Goal: Task Accomplishment & Management: Complete application form

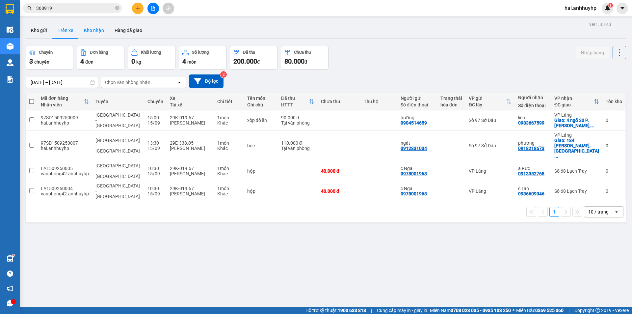
click at [95, 32] on button "Kho nhận" at bounding box center [94, 30] width 31 height 16
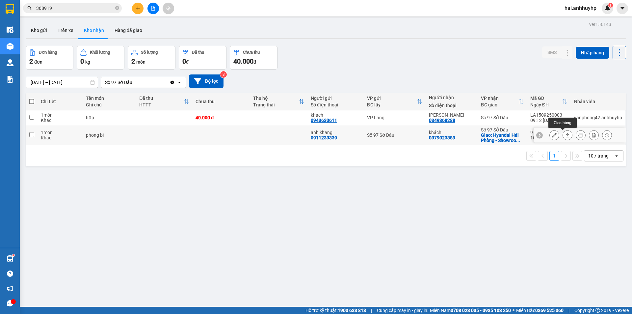
click at [565, 136] on icon at bounding box center [567, 135] width 5 height 5
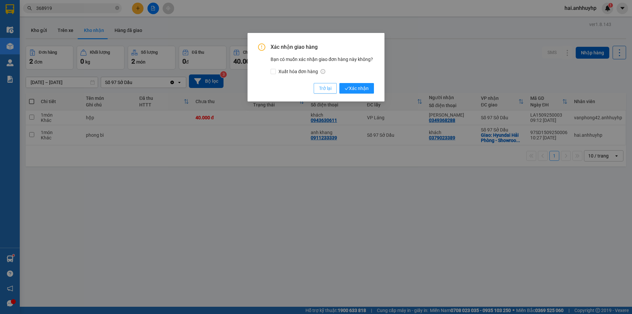
click at [333, 87] on button "Trở lại" at bounding box center [325, 88] width 23 height 11
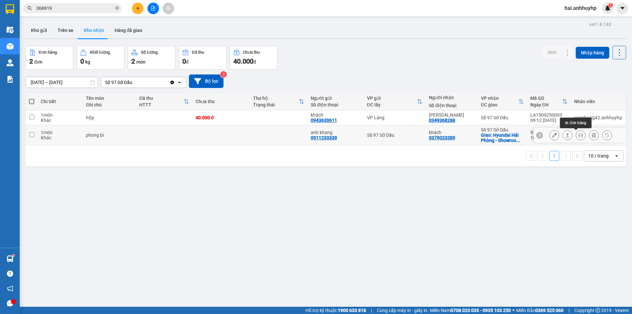
click at [579, 134] on icon at bounding box center [581, 135] width 5 height 5
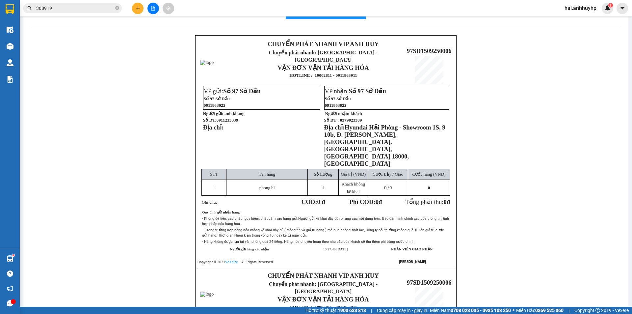
scroll to position [33, 0]
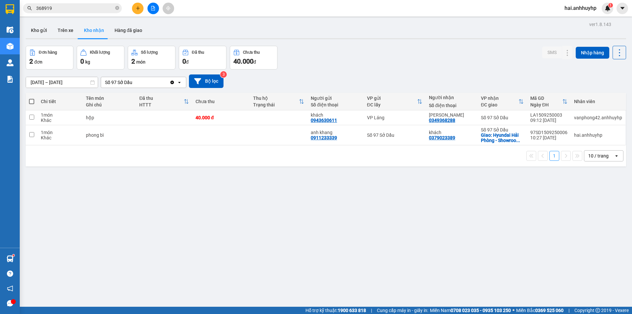
click at [134, 85] on div "Số 97 Sở Dầu" at bounding box center [135, 82] width 68 height 11
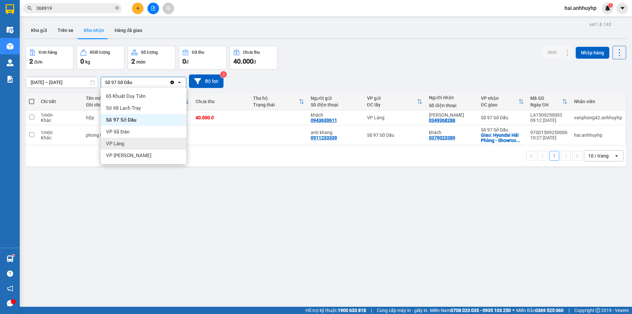
click at [129, 140] on div "VP Láng" at bounding box center [144, 144] width 86 height 12
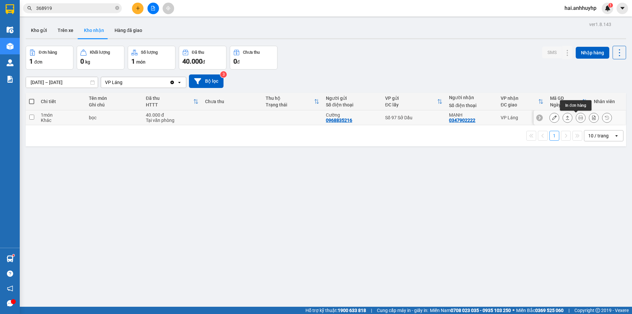
click at [579, 118] on icon at bounding box center [581, 117] width 5 height 5
click at [135, 5] on button at bounding box center [138, 9] width 12 height 12
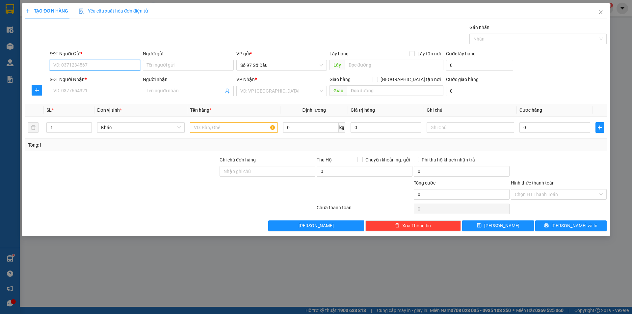
click at [114, 67] on input "SĐT Người Gửi *" at bounding box center [95, 65] width 91 height 11
type input "0769937536"
click at [601, 14] on icon "close" at bounding box center [600, 12] width 5 height 5
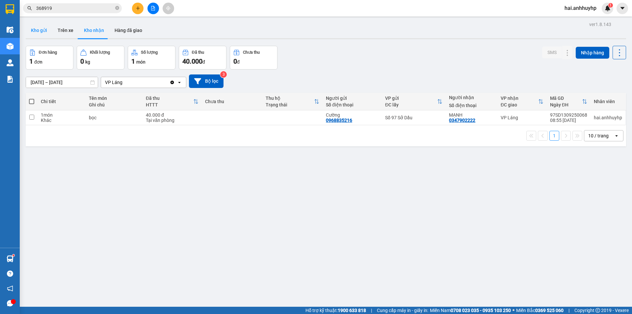
click at [45, 29] on button "Kho gửi" at bounding box center [39, 30] width 27 height 16
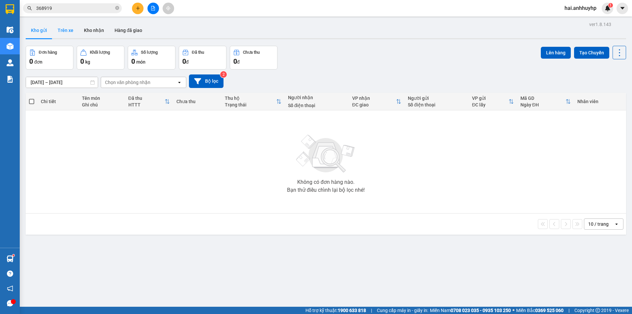
click at [64, 35] on button "Trên xe" at bounding box center [65, 30] width 26 height 16
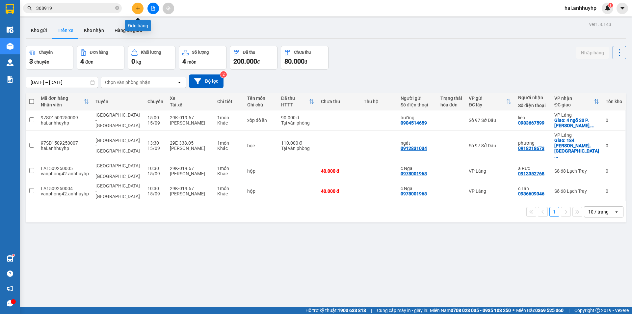
click at [140, 7] on icon "plus" at bounding box center [138, 8] width 5 height 5
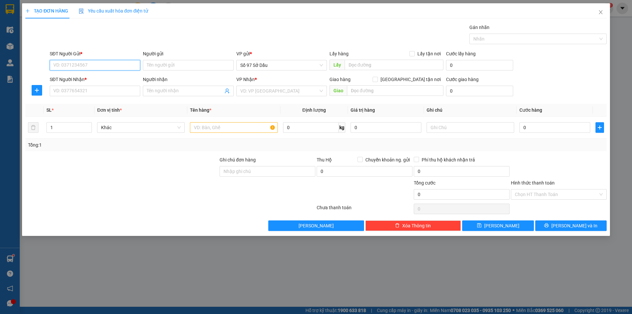
click at [88, 63] on input "SĐT Người Gửi *" at bounding box center [95, 65] width 91 height 11
type input "0912021222"
click at [153, 68] on input "Người gửi" at bounding box center [188, 65] width 91 height 11
click at [265, 64] on span "Số 97 Sở Dầu" at bounding box center [281, 65] width 83 height 10
type input "khách ( 0989979193 )"
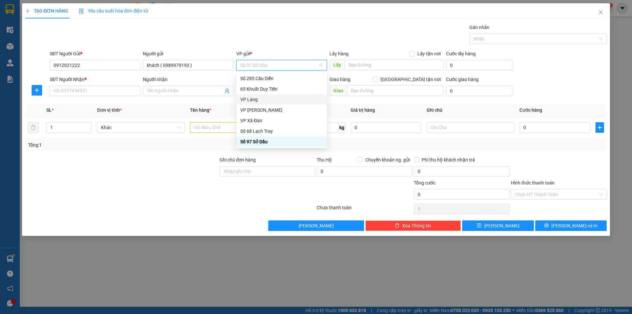
click at [253, 99] on div "VP Láng" at bounding box center [281, 99] width 83 height 7
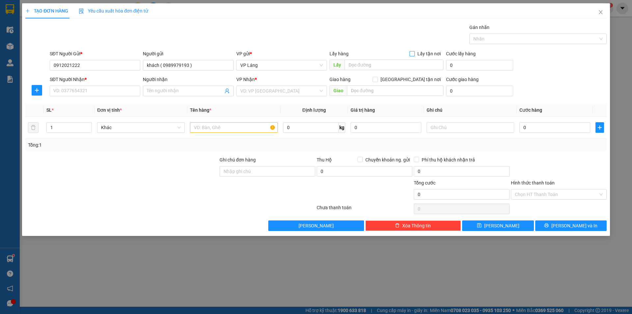
click at [412, 52] on input "Lấy tận nơi" at bounding box center [412, 53] width 5 height 5
checkbox input "true"
click at [402, 64] on input "text" at bounding box center [394, 65] width 99 height 11
click at [379, 63] on input "text" at bounding box center [394, 65] width 99 height 11
paste input "465 P. Đội Cấn, Vĩnh Phú, Ba Đình, Hà Nội, Việt Nam"
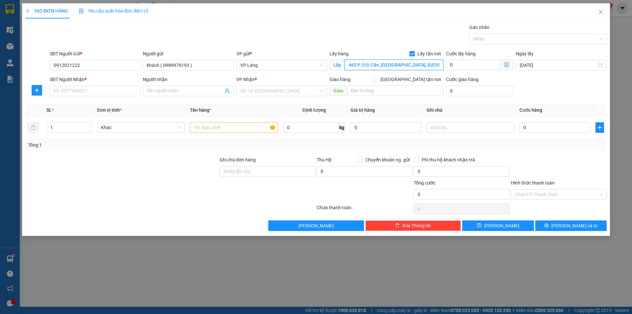
scroll to position [0, 17]
type input "465 P. Đội Cấn, Vĩnh Phú, Ba Đình, Hà Nội, Việt Nam"
click at [507, 64] on icon "dollar-circle" at bounding box center [506, 64] width 5 height 5
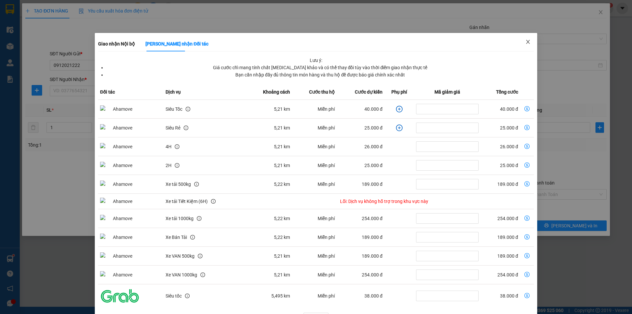
click at [526, 43] on icon "close" at bounding box center [528, 41] width 5 height 5
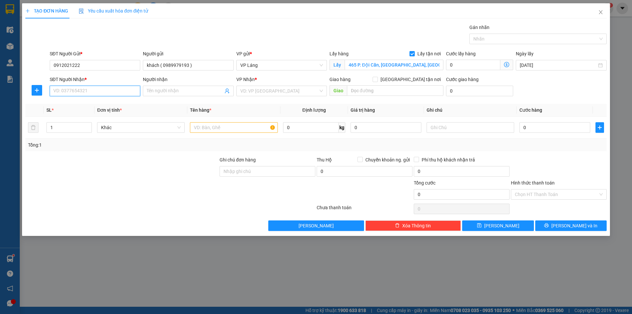
click at [69, 91] on input "SĐT Người Nhận *" at bounding box center [95, 91] width 91 height 11
type input "0974598285"
click at [157, 93] on input "Người nhận" at bounding box center [185, 90] width 76 height 7
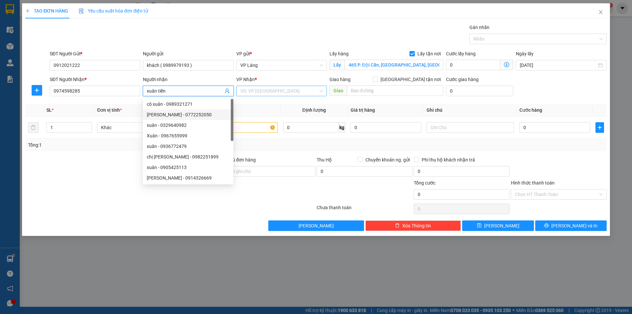
type input "xuân tiền"
click at [281, 89] on input "search" at bounding box center [279, 91] width 78 height 10
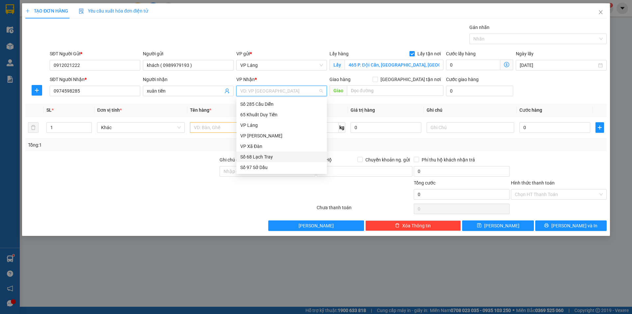
click at [266, 159] on div "Số 68 Lạch Tray" at bounding box center [281, 156] width 83 height 7
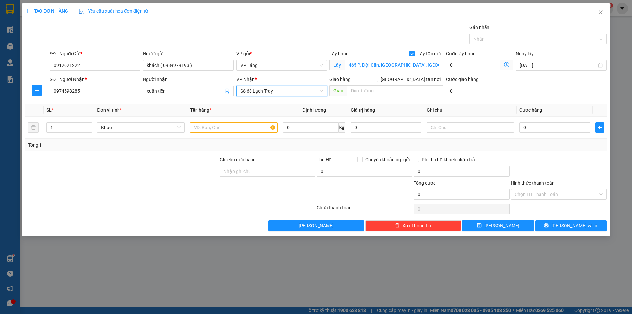
click at [283, 90] on span "Số 68 Lạch Tray" at bounding box center [281, 91] width 83 height 10
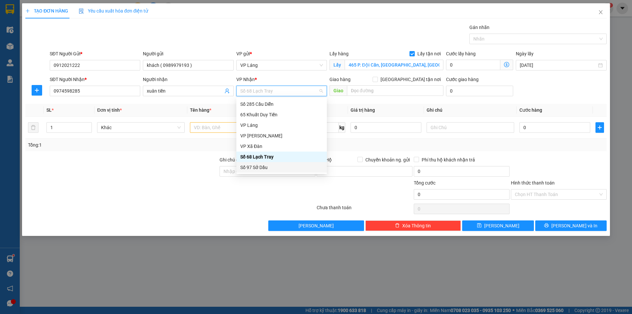
click at [261, 168] on div "Số 97 Sở Dầu" at bounding box center [281, 167] width 83 height 7
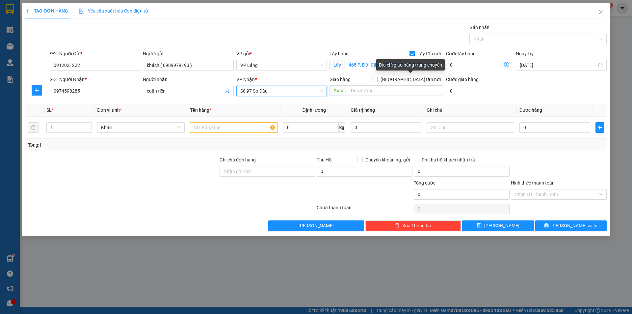
click at [377, 81] on input "Giao tận nơi" at bounding box center [375, 79] width 5 height 5
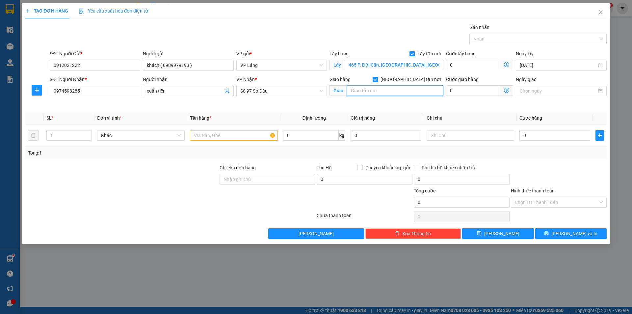
click at [383, 94] on input "text" at bounding box center [395, 90] width 96 height 11
click at [377, 78] on input "Giao tận nơi" at bounding box center [375, 79] width 5 height 5
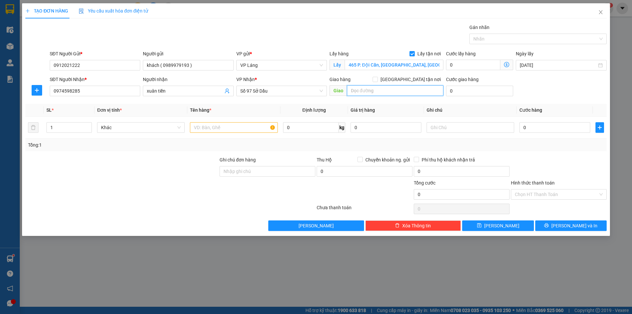
click at [400, 95] on input "text" at bounding box center [395, 90] width 96 height 11
click at [377, 78] on input "Giao tận nơi" at bounding box center [375, 79] width 5 height 5
checkbox input "true"
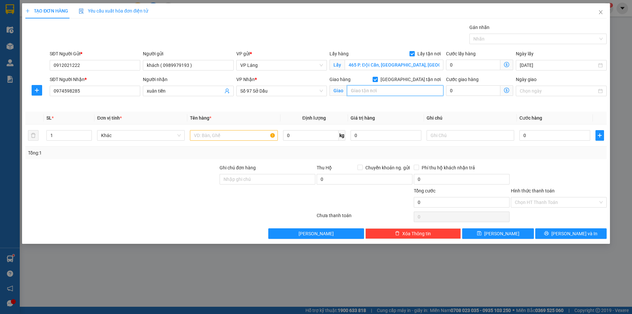
click at [407, 87] on input "text" at bounding box center [395, 90] width 96 height 11
click at [400, 92] on input "text" at bounding box center [395, 90] width 96 height 11
paste input "181 Lạch Tray, Ngô Quyền, Hải Phòng, Việt Nam"
type input "181 Lạch Tray, Ngô Quyền, Hải Phòng, Việt Nam"
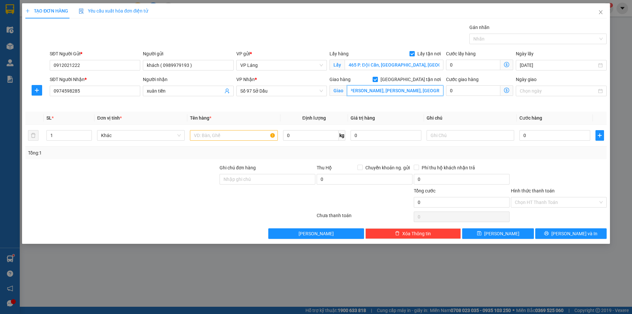
scroll to position [0, 0]
click at [504, 66] on icon "dollar-circle" at bounding box center [506, 64] width 5 height 5
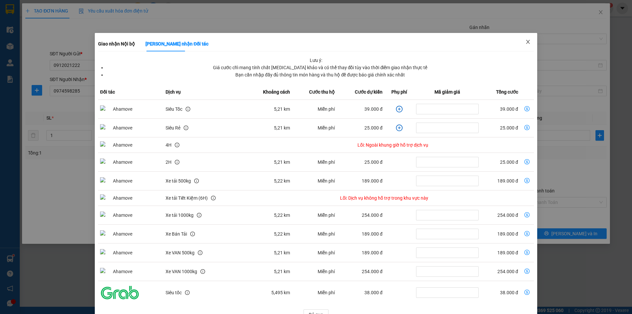
click at [526, 43] on icon "close" at bounding box center [528, 42] width 4 height 4
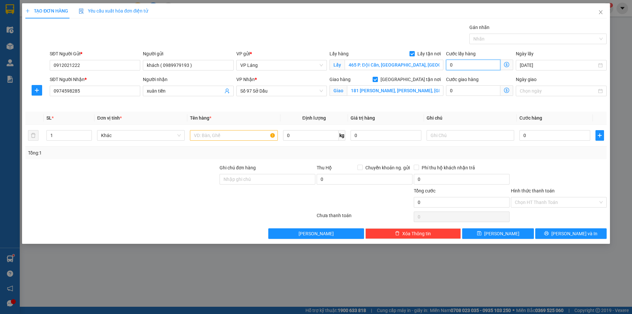
click at [466, 65] on input "0" at bounding box center [473, 65] width 54 height 11
type input "5"
type input "50"
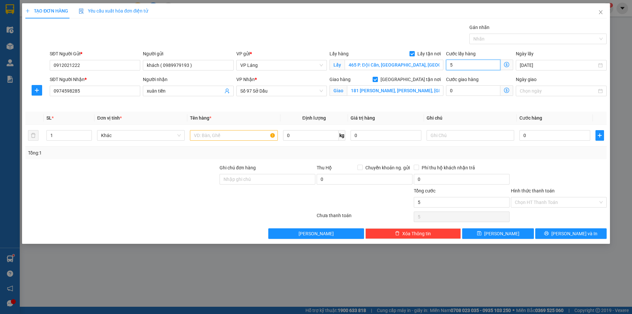
type input "50"
type input "500"
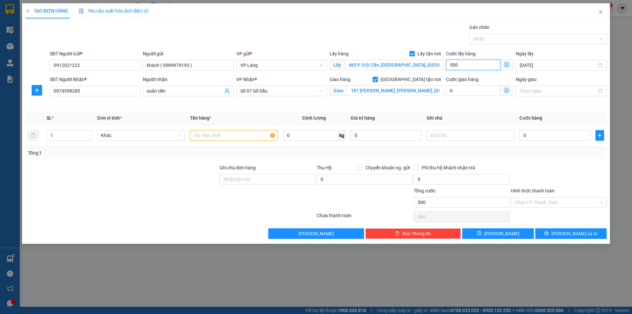
type input "5.000"
type input "50.000"
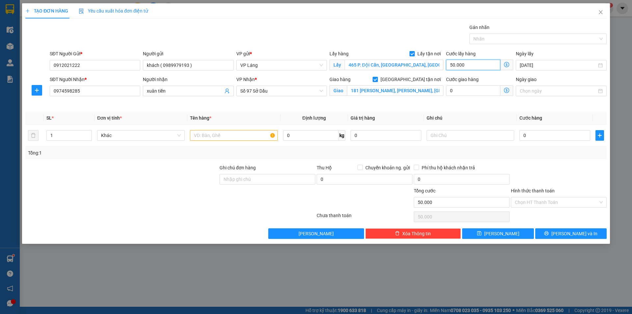
type input "50.000"
drag, startPoint x: 506, startPoint y: 94, endPoint x: 506, endPoint y: 89, distance: 4.6
click at [506, 89] on span at bounding box center [507, 90] width 13 height 11
click at [506, 89] on icon "dollar-circle" at bounding box center [506, 90] width 5 height 5
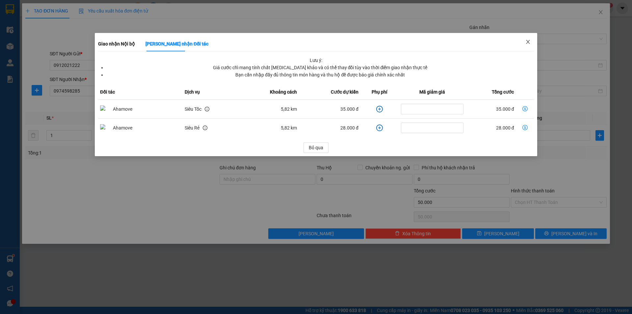
click at [528, 41] on icon "close" at bounding box center [528, 41] width 5 height 5
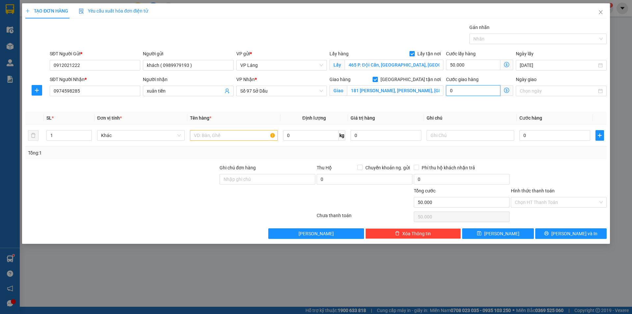
click at [481, 91] on input "0" at bounding box center [473, 90] width 54 height 11
type input "50.005"
type input "5"
type input "50.050"
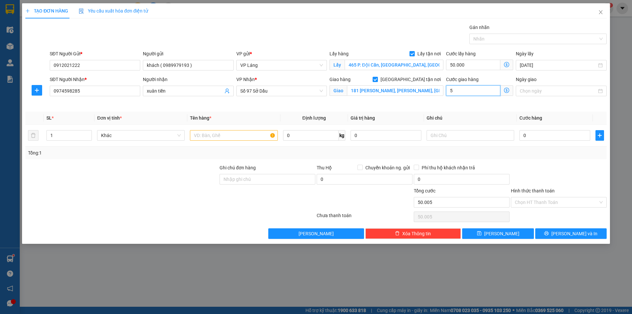
type input "50.050"
type input "50"
type input "50.500"
type input "500"
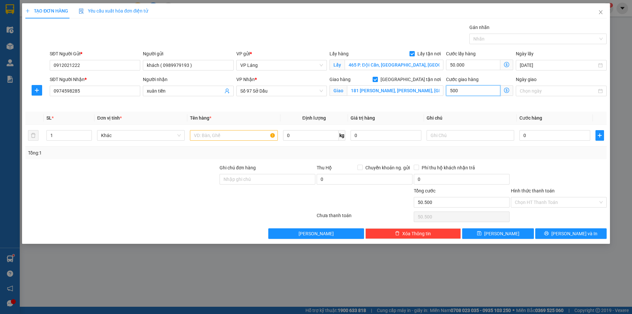
type input "55.000"
type input "5.000"
type input "100.000"
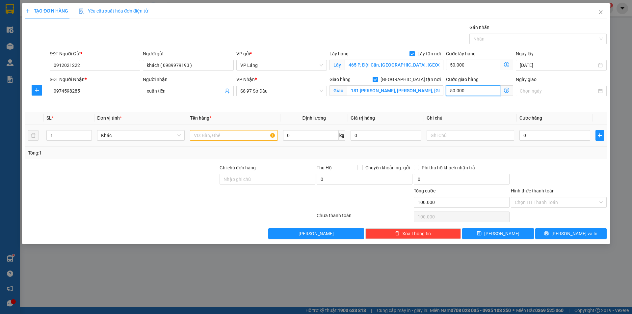
type input "50.000"
click at [205, 138] on input "text" at bounding box center [234, 135] width 88 height 11
type input "hộp"
click at [559, 137] on input "0" at bounding box center [555, 135] width 71 height 11
type input "5"
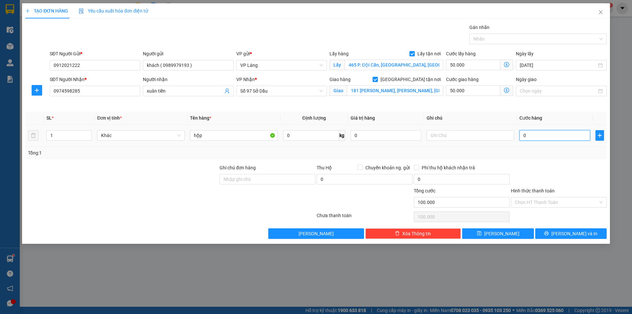
type input "100.005"
type input "50"
type input "100.050"
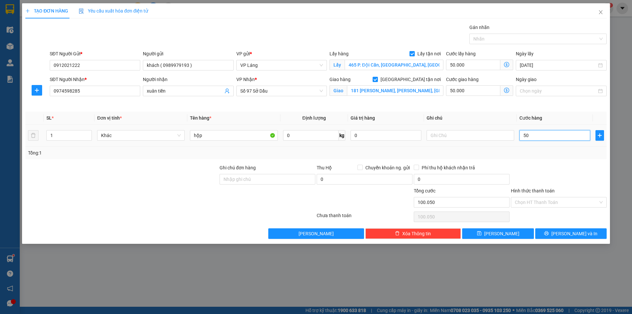
type input "500"
type input "100.500"
type input "5.000"
type input "105.000"
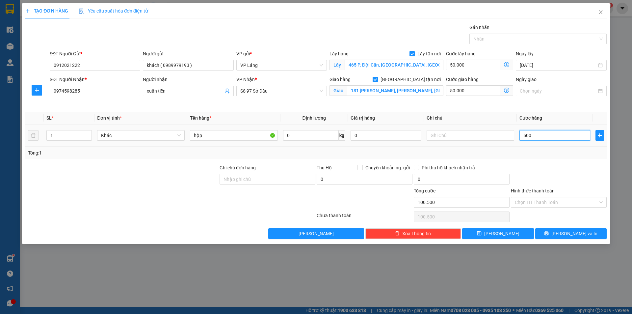
type input "105.000"
type input "50.000"
type input "150.000"
type input "50.000"
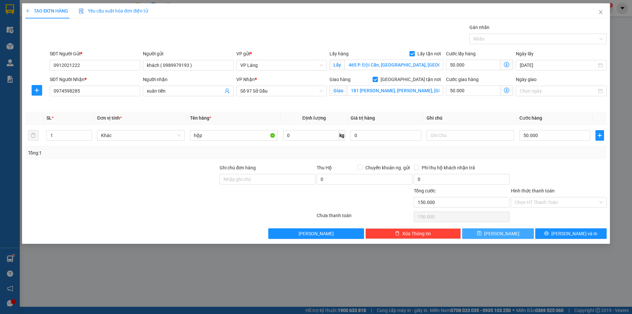
click at [482, 235] on icon "save" at bounding box center [479, 233] width 5 height 5
checkbox input "false"
type input "0"
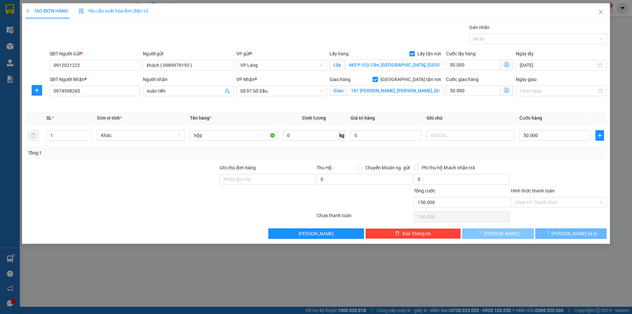
type input "0"
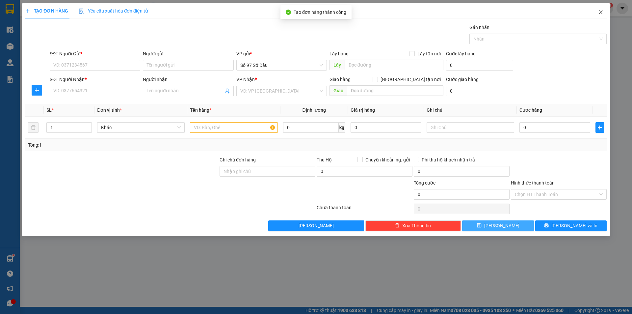
click at [600, 13] on icon "close" at bounding box center [600, 12] width 5 height 5
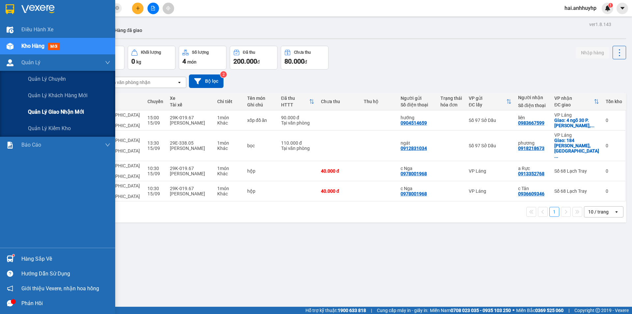
click at [44, 115] on span "Quản lý giao nhận mới" at bounding box center [56, 112] width 56 height 8
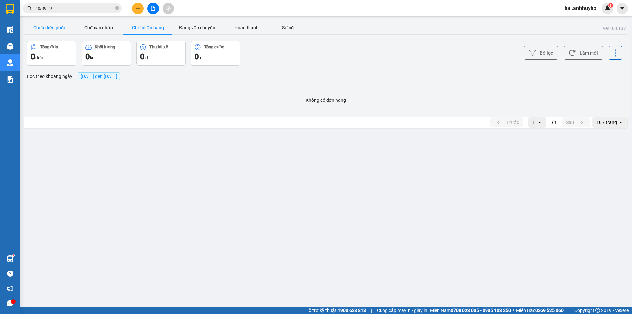
click at [63, 29] on button "Chưa điều phối" at bounding box center [48, 27] width 49 height 13
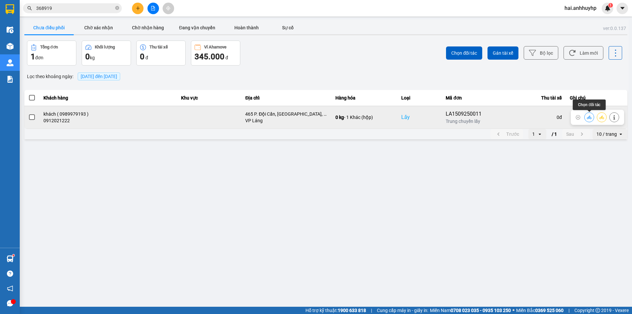
click at [586, 116] on button at bounding box center [589, 117] width 9 height 12
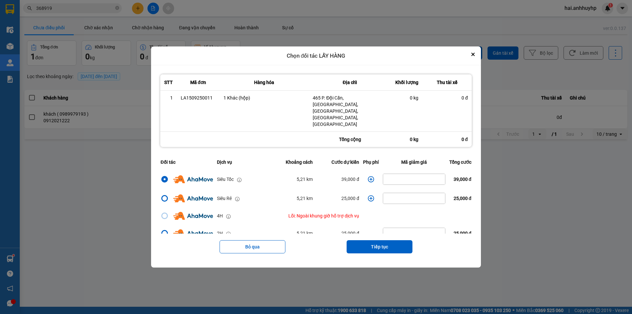
click at [368, 176] on icon "dialog" at bounding box center [371, 179] width 6 height 6
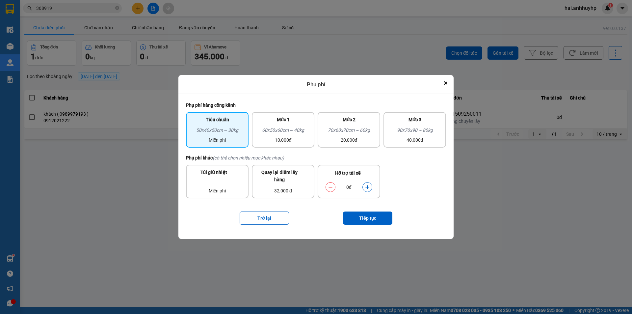
click at [368, 187] on icon "dialog" at bounding box center [368, 187] width 4 height 4
click at [368, 218] on button "Tiếp tục" at bounding box center [367, 217] width 49 height 13
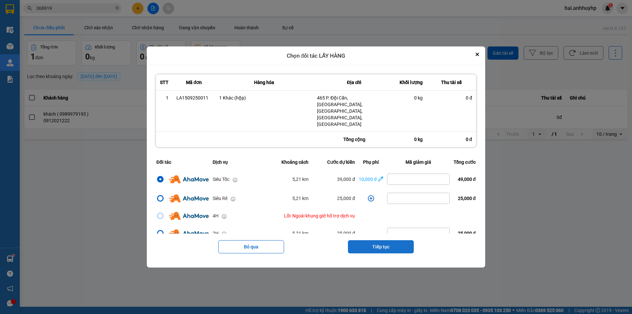
click at [374, 240] on button "Tiếp tục" at bounding box center [381, 246] width 66 height 13
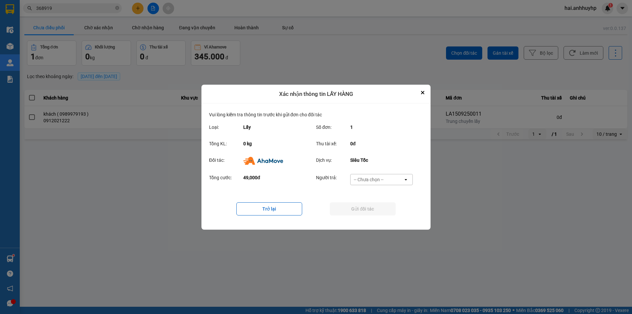
click at [380, 179] on div "-- Chưa chọn --" at bounding box center [369, 179] width 30 height 7
click at [374, 215] on span "Ví Ahamove" at bounding box center [368, 217] width 27 height 7
click at [373, 208] on button "Gửi đối tác" at bounding box center [363, 208] width 66 height 13
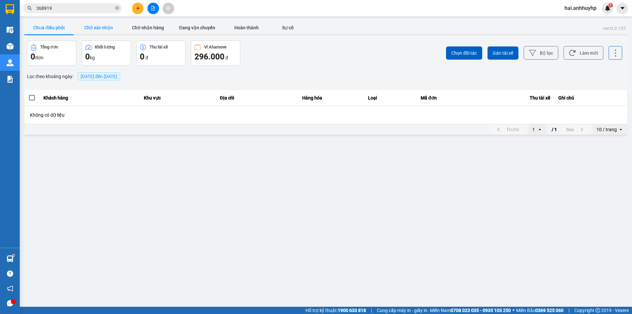
click at [100, 25] on button "Chờ xác nhận" at bounding box center [98, 27] width 49 height 13
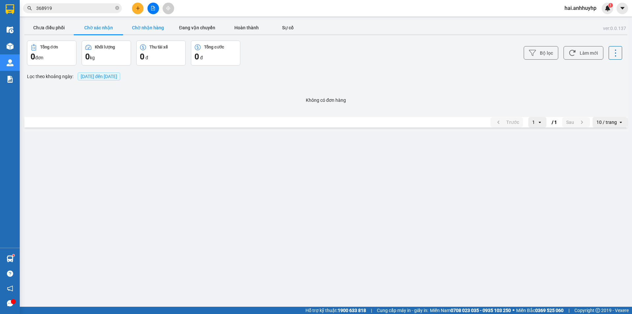
click at [141, 29] on button "Chờ nhận hàng" at bounding box center [147, 27] width 49 height 13
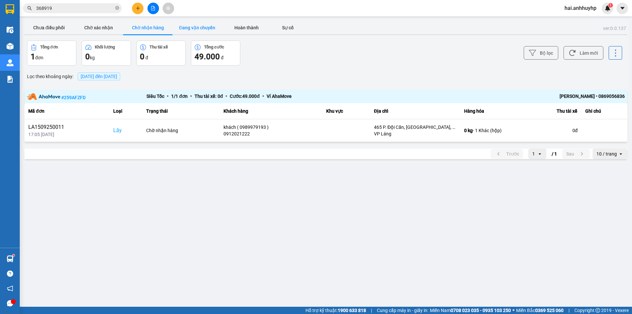
click at [174, 31] on button "Đang vận chuyển" at bounding box center [197, 27] width 49 height 13
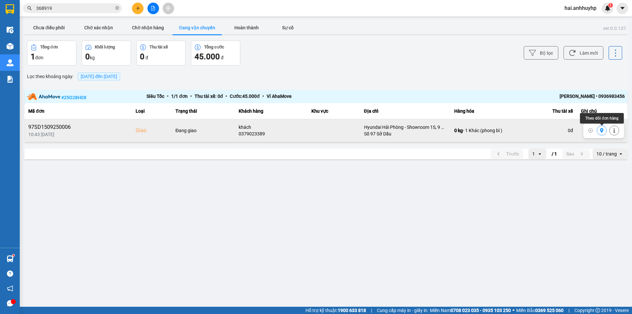
click at [603, 131] on icon at bounding box center [602, 130] width 4 height 5
click at [246, 26] on button "Hoàn thành" at bounding box center [246, 27] width 49 height 13
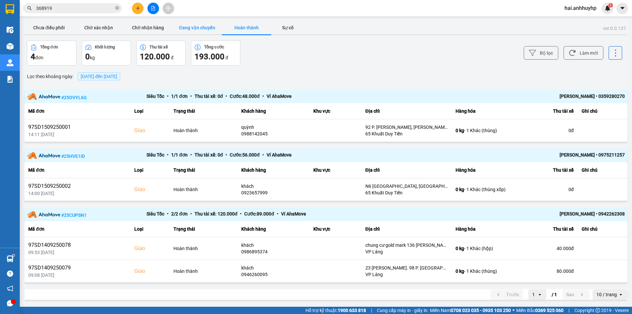
click at [204, 23] on button "Đang vận chuyển" at bounding box center [197, 27] width 49 height 13
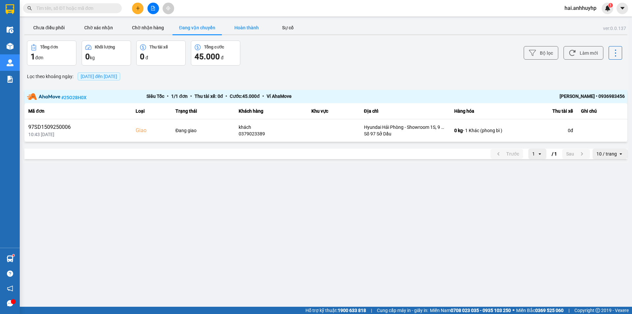
click at [248, 23] on button "Hoàn thành" at bounding box center [246, 27] width 49 height 13
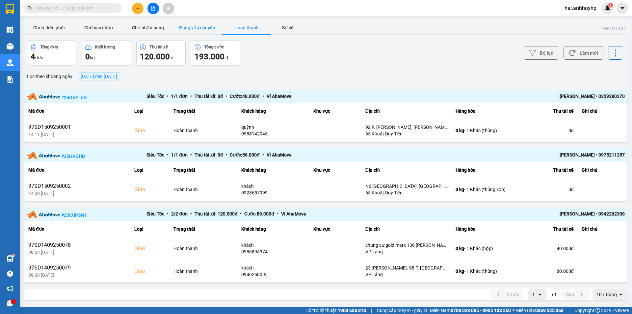
click at [196, 27] on button "Đang vận chuyển" at bounding box center [197, 27] width 49 height 13
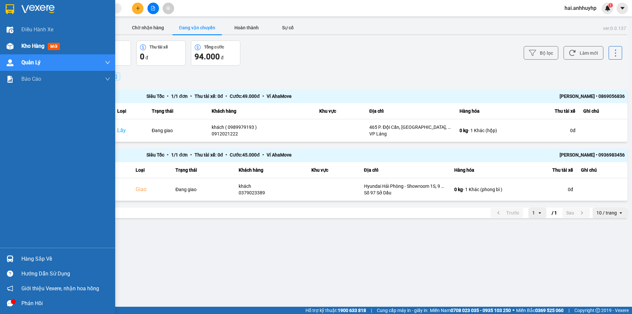
click at [24, 46] on span "Kho hàng" at bounding box center [32, 46] width 23 height 6
